Goal: Find specific page/section: Find specific page/section

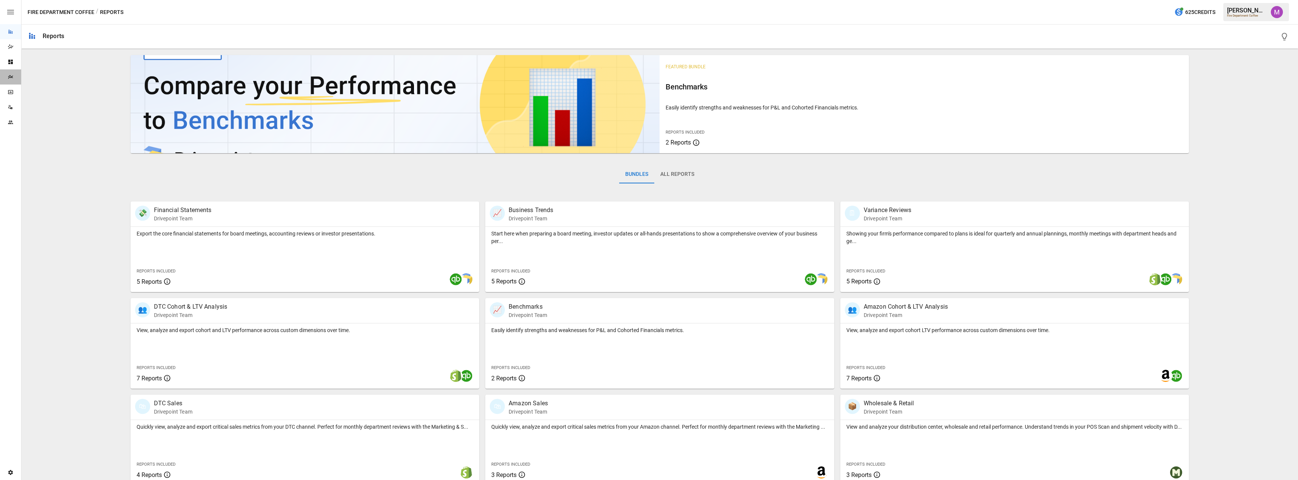
click at [13, 80] on icon "Plans" at bounding box center [11, 77] width 6 height 6
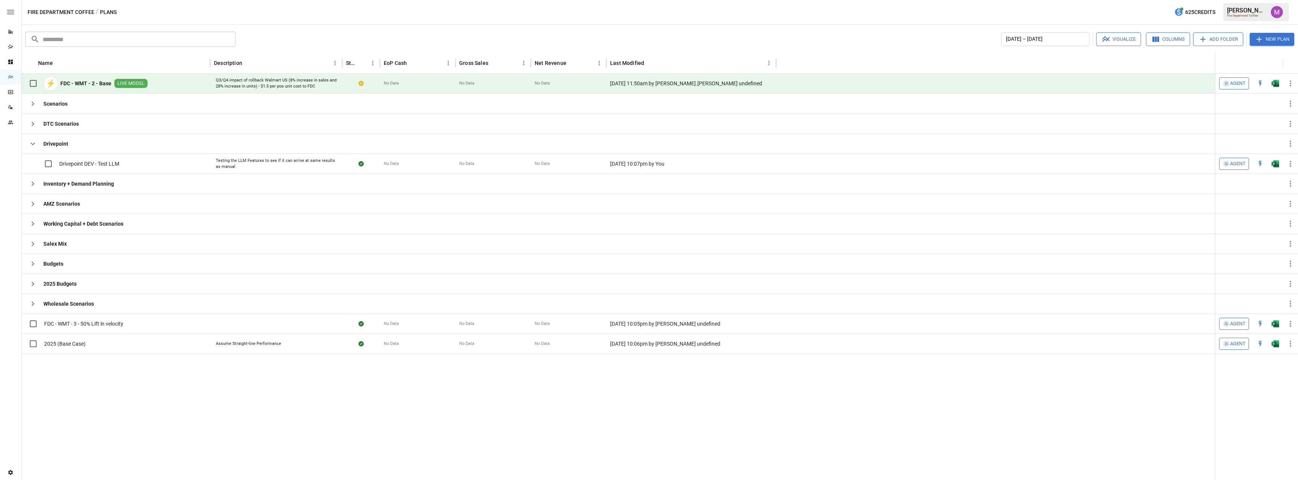
click at [96, 83] on b "FDC - WMT - 2 - Base" at bounding box center [85, 84] width 51 height 8
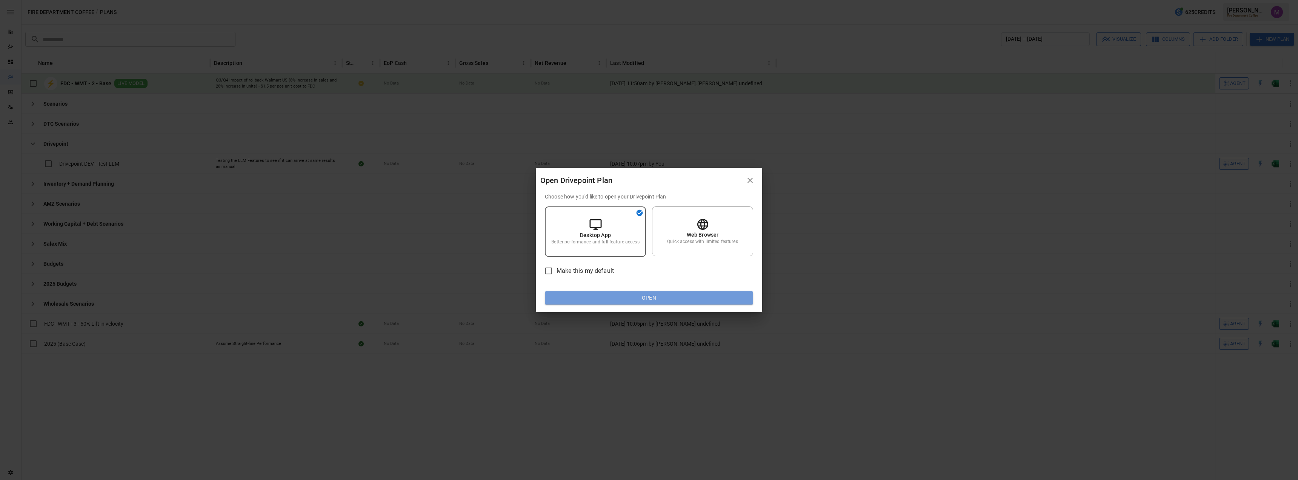
click at [645, 299] on button "Open" at bounding box center [649, 298] width 208 height 14
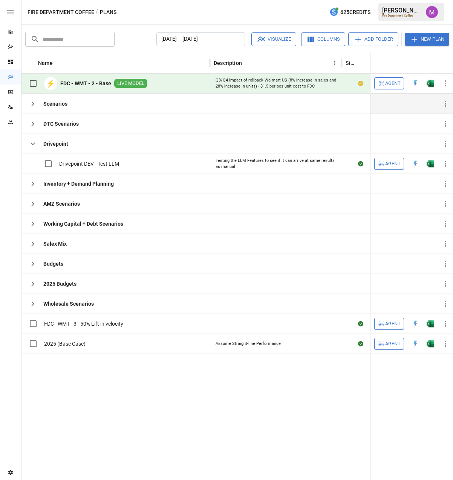
click at [33, 108] on icon "button" at bounding box center [32, 103] width 9 height 9
click at [35, 107] on icon "button" at bounding box center [32, 103] width 9 height 9
click at [34, 120] on icon "button" at bounding box center [32, 123] width 9 height 9
click at [31, 141] on icon "button" at bounding box center [32, 143] width 9 height 9
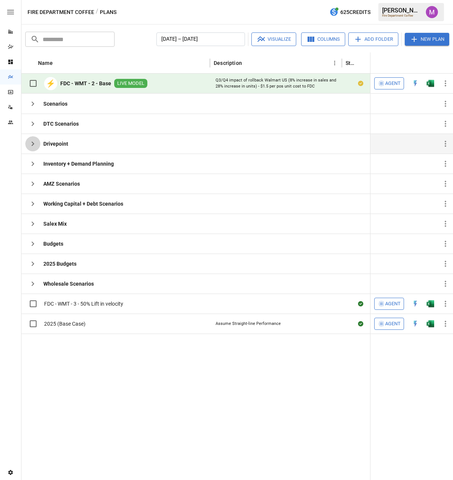
click at [31, 141] on icon "button" at bounding box center [32, 143] width 9 height 9
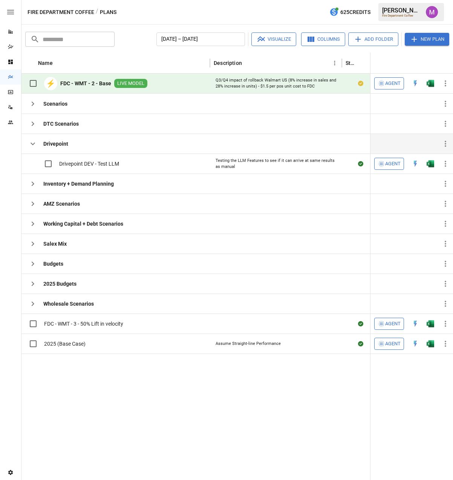
click at [31, 141] on icon "button" at bounding box center [32, 143] width 9 height 9
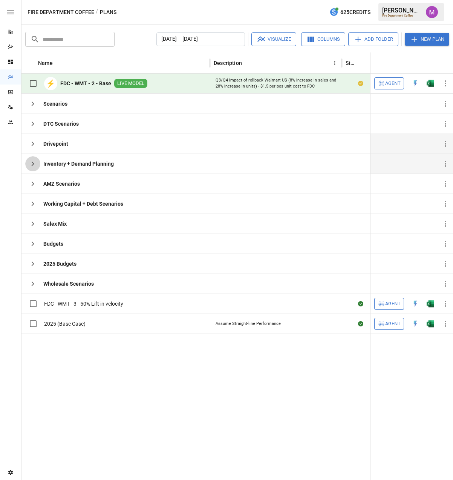
click at [34, 167] on icon "button" at bounding box center [32, 163] width 9 height 9
click at [34, 178] on button "button" at bounding box center [32, 183] width 15 height 15
click at [36, 216] on div "Salex Mix" at bounding box center [45, 223] width 41 height 15
click at [31, 203] on icon "button" at bounding box center [32, 203] width 9 height 9
click at [33, 225] on icon "button" at bounding box center [32, 223] width 9 height 9
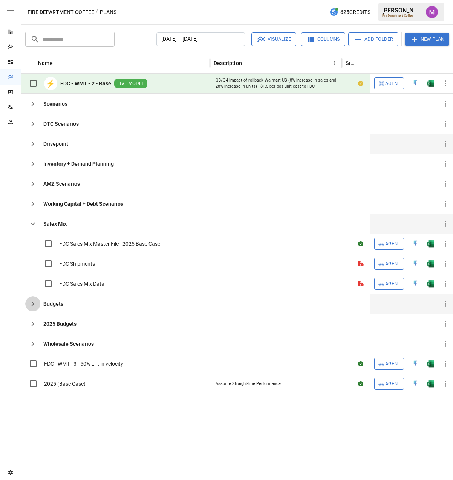
click at [33, 307] on icon "button" at bounding box center [32, 303] width 9 height 9
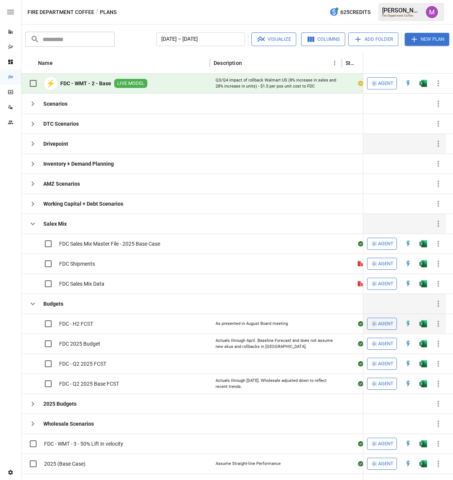
click at [81, 325] on span "FDC - H2 FCST" at bounding box center [76, 324] width 34 height 8
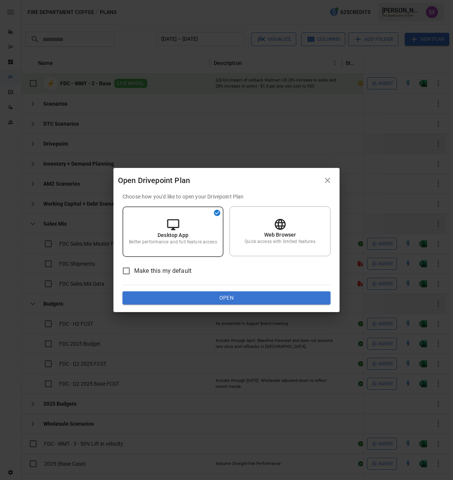
click at [237, 298] on button "Open" at bounding box center [227, 298] width 208 height 14
